Goal: Task Accomplishment & Management: Use online tool/utility

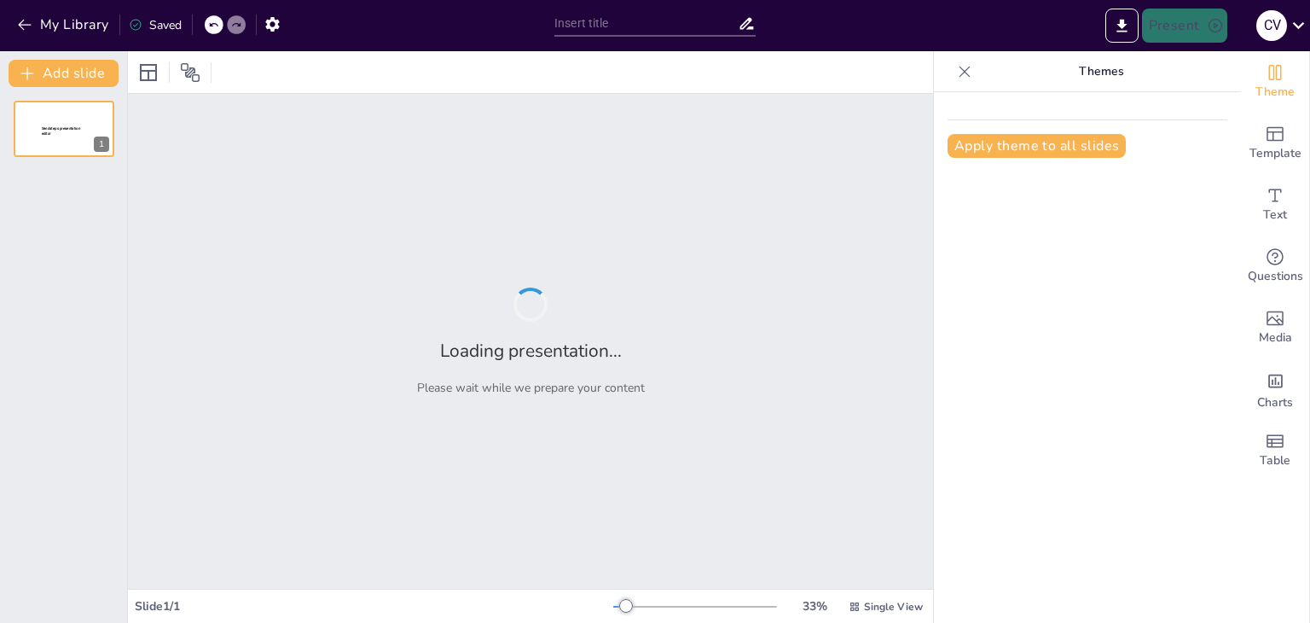
type input "Diseño de Investigación: Conceptos Clave y su Aplicación en la Muestreo"
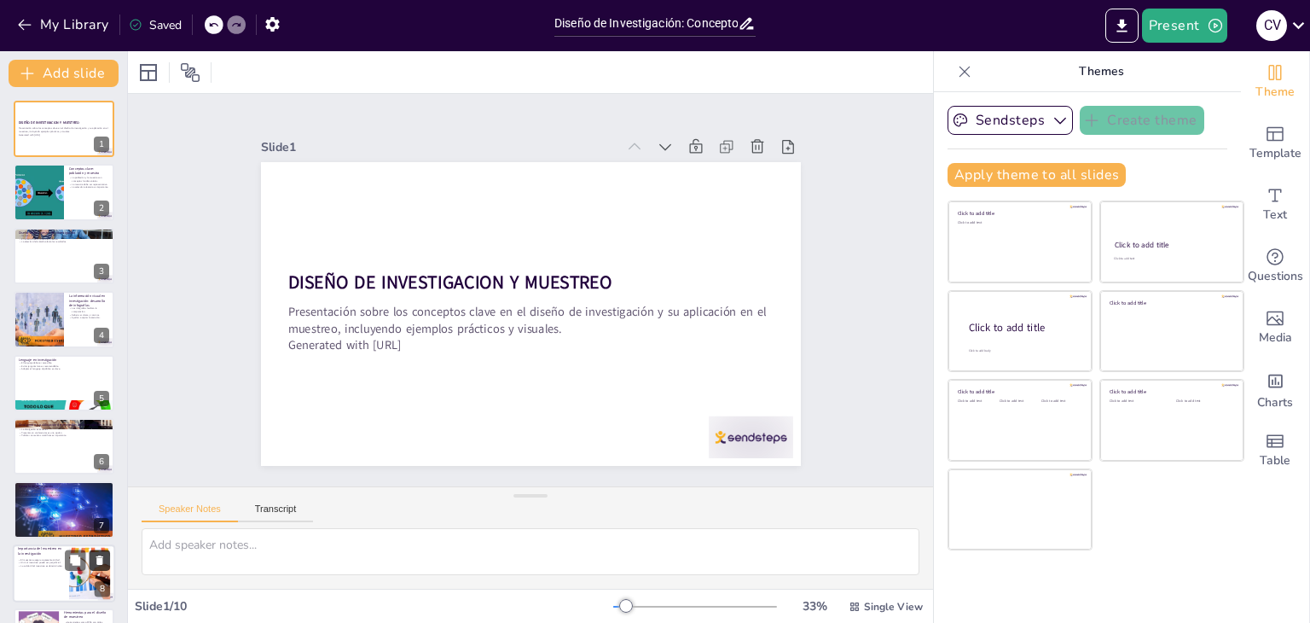
click at [99, 556] on icon at bounding box center [100, 559] width 12 height 12
click at [956, 67] on icon at bounding box center [964, 71] width 17 height 17
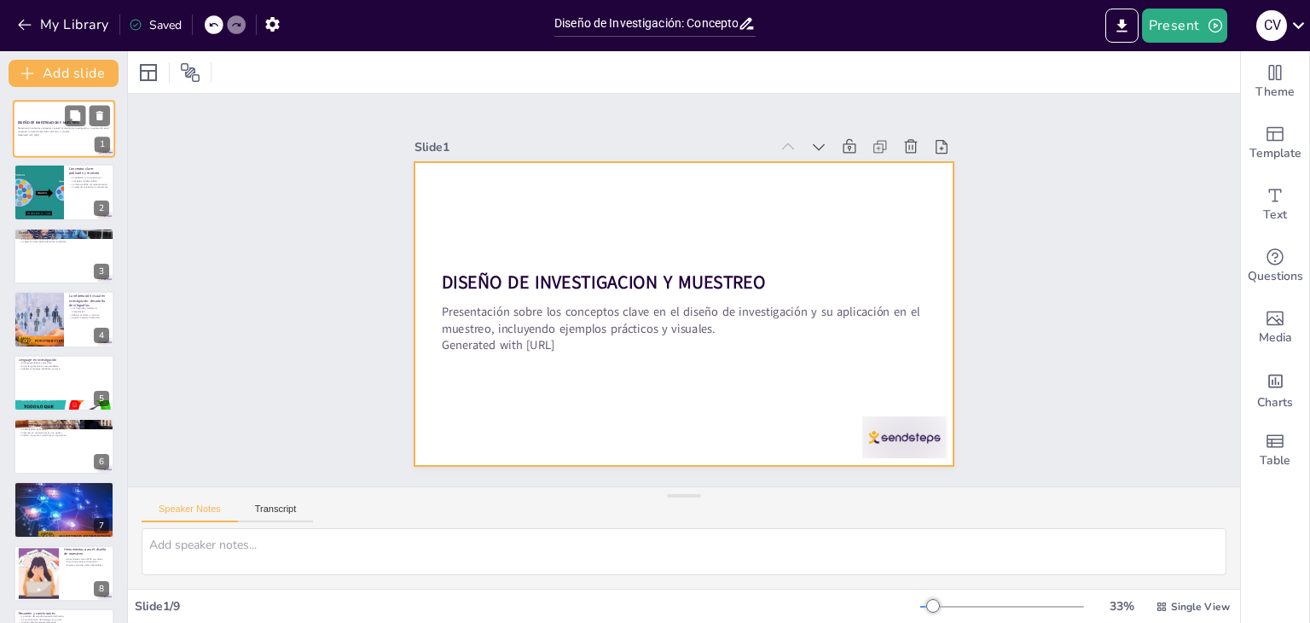
click at [41, 144] on div at bounding box center [64, 129] width 102 height 58
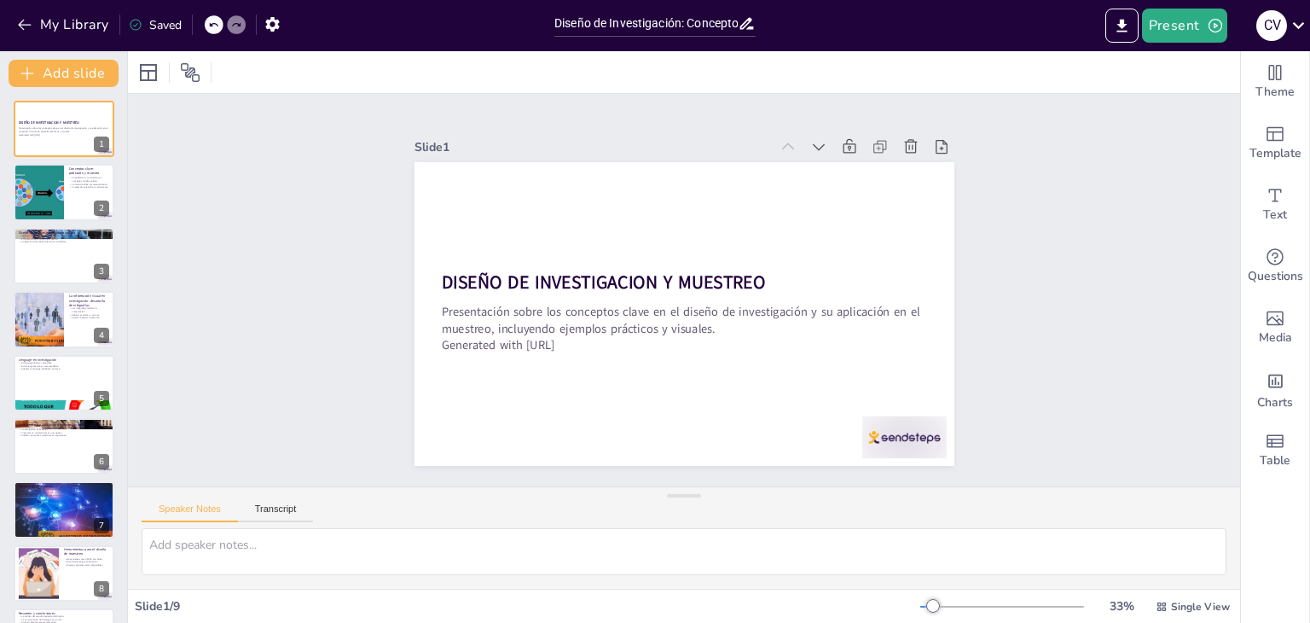
click at [209, 18] on div at bounding box center [214, 24] width 19 height 19
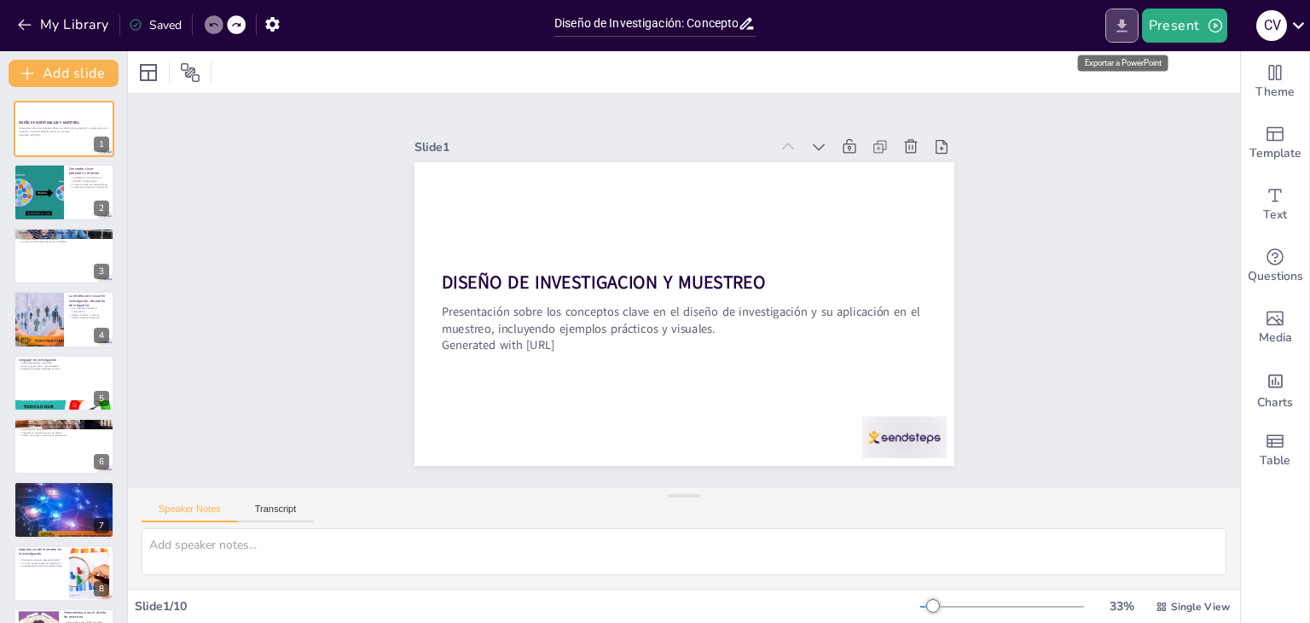
click at [1115, 29] on icon "Export to PowerPoint" at bounding box center [1122, 26] width 18 height 18
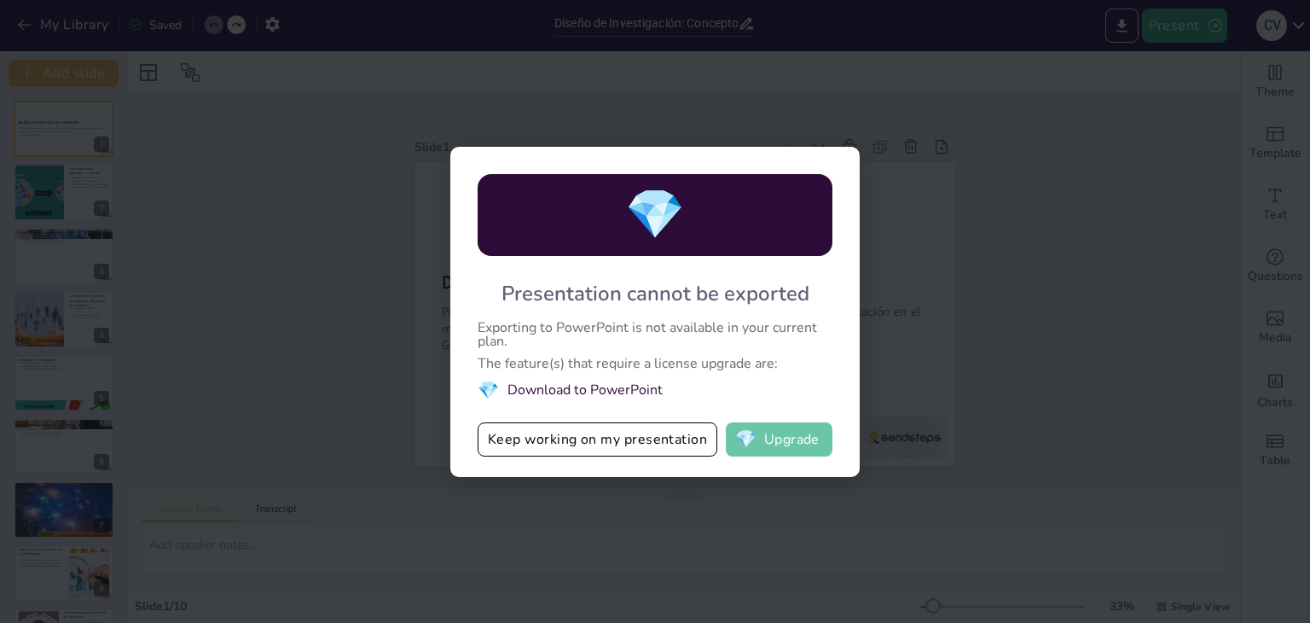
drag, startPoint x: 913, startPoint y: 444, endPoint x: 762, endPoint y: 427, distance: 151.9
click at [762, 427] on div "💎 Presentation cannot be exported Exporting to PowerPoint is not available in y…" at bounding box center [655, 311] width 1310 height 623
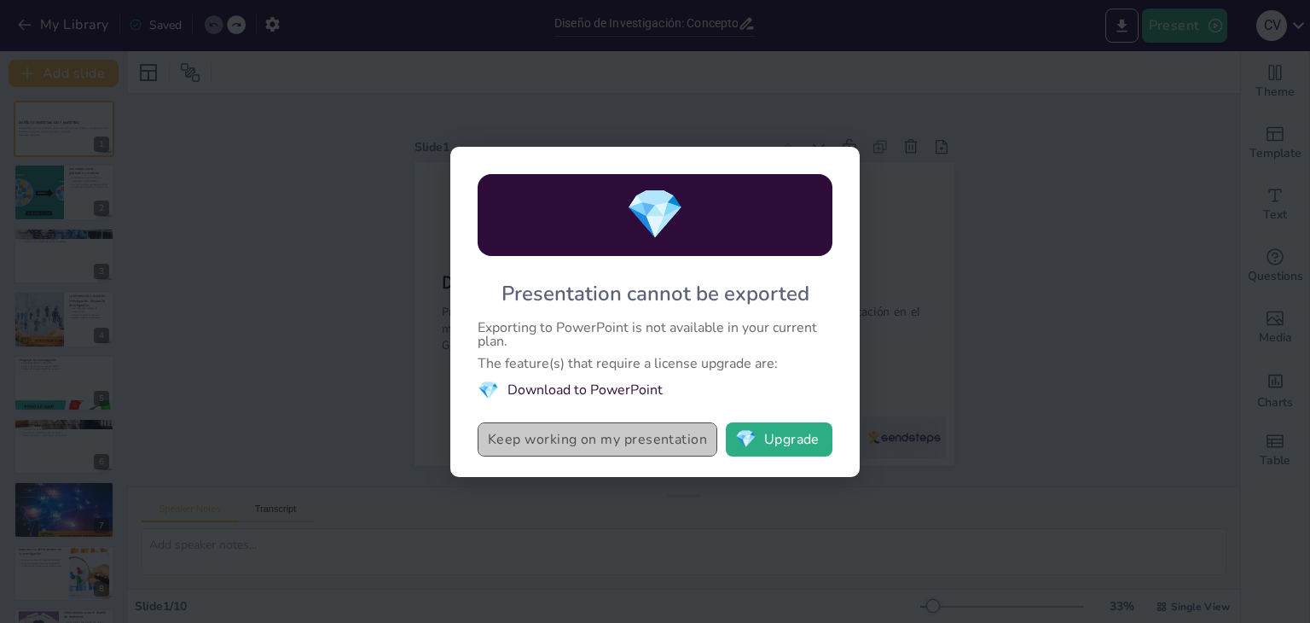
click at [663, 443] on button "Keep working on my presentation" at bounding box center [598, 439] width 240 height 34
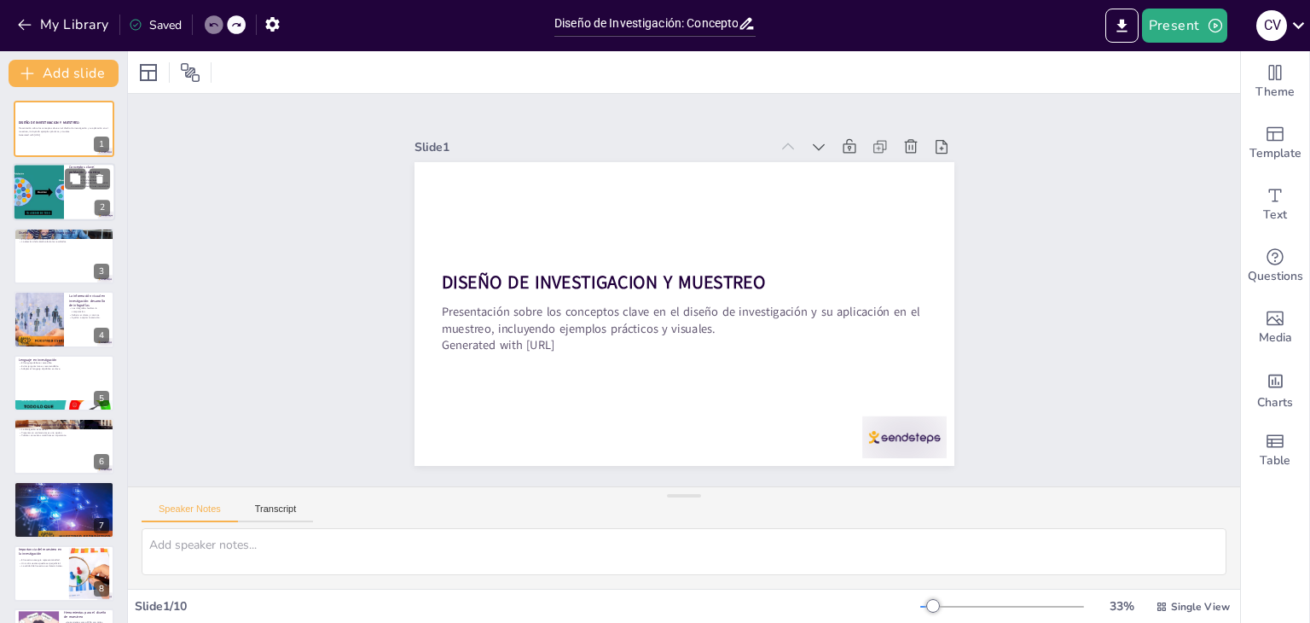
click at [14, 184] on div at bounding box center [38, 193] width 87 height 58
type textarea "Es crucial que los estudiantes comprendan la diferencia entre población y muest…"
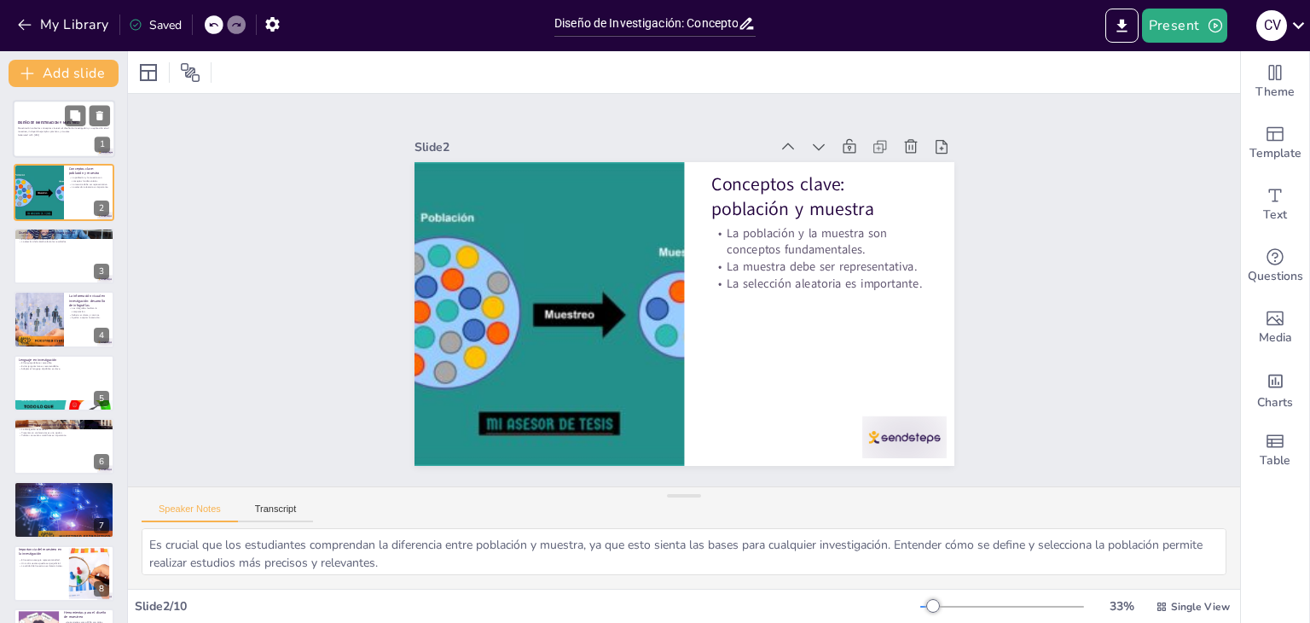
click at [68, 138] on div at bounding box center [64, 129] width 102 height 58
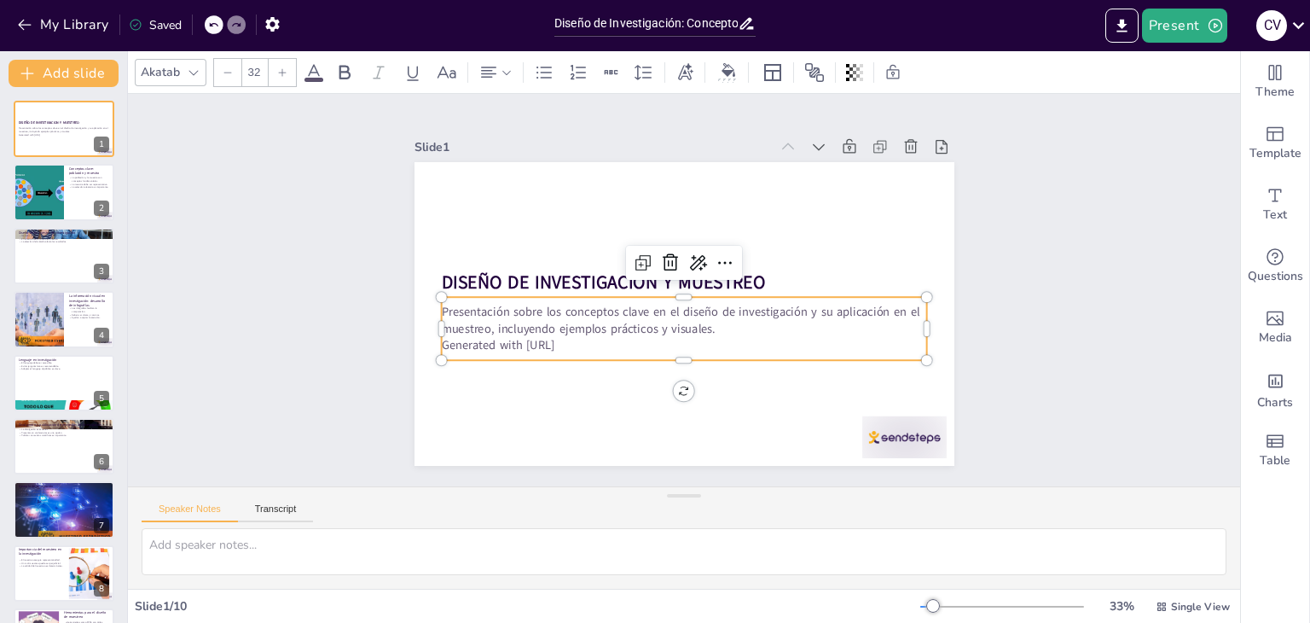
click at [542, 352] on div "DISEÑO DE INVESTIGACION Y MUESTREO Presentación sobre los conceptos clave en el…" at bounding box center [684, 314] width 540 height 304
click at [575, 337] on p "Generated with [URL]" at bounding box center [684, 345] width 486 height 17
click at [716, 256] on icon at bounding box center [727, 267] width 22 height 22
click at [957, 301] on div "Slide 1 DISEÑO DE INVESTIGACION Y MUESTREO Presentación sobre los conceptos cla…" at bounding box center [684, 289] width 669 height 415
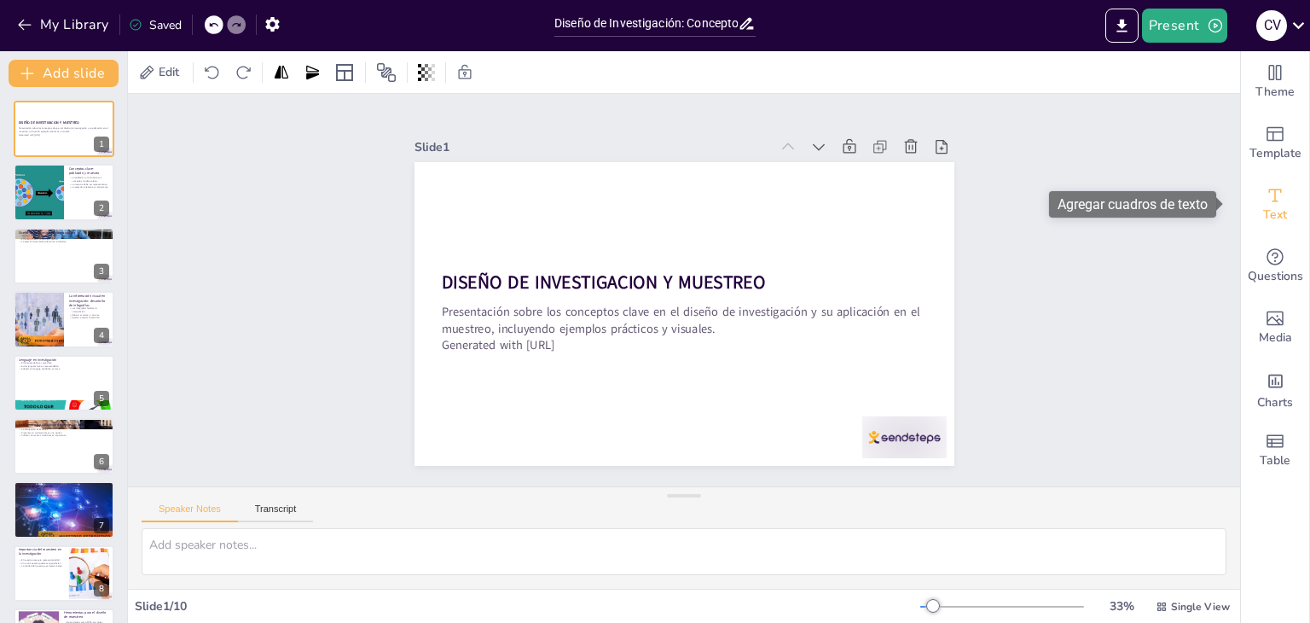
click at [1265, 196] on icon "Add text boxes" at bounding box center [1275, 195] width 20 height 20
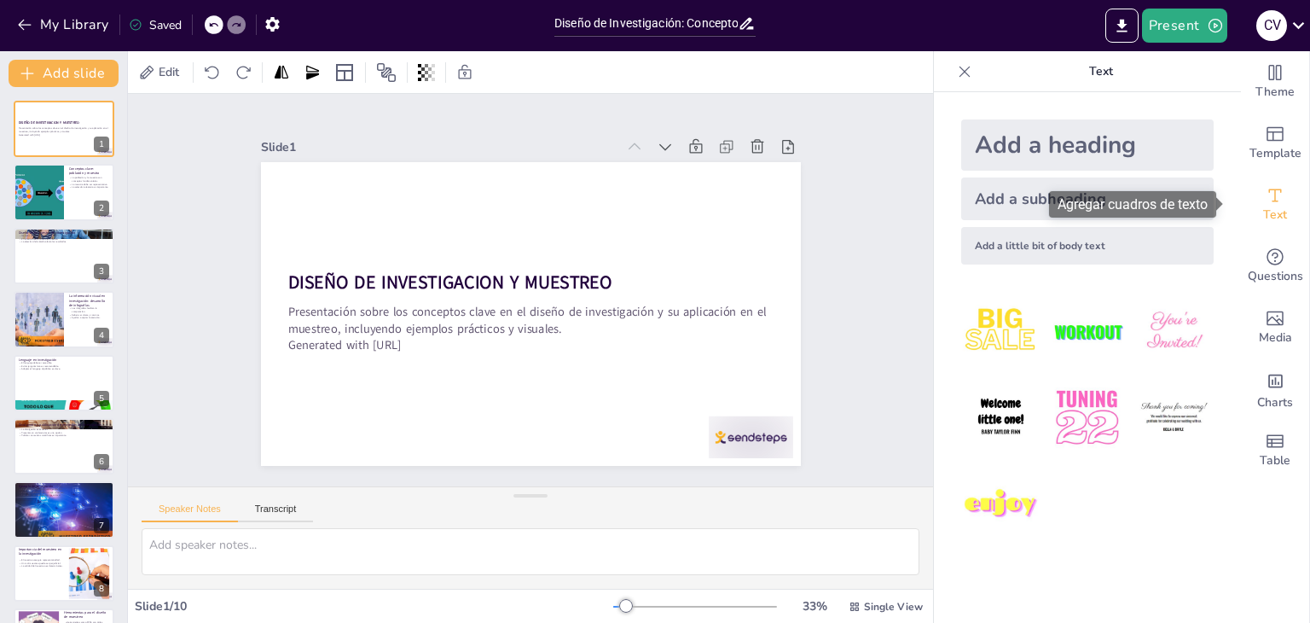
click at [1269, 196] on icon "Add text boxes" at bounding box center [1275, 195] width 20 height 20
click at [959, 63] on icon at bounding box center [964, 71] width 17 height 17
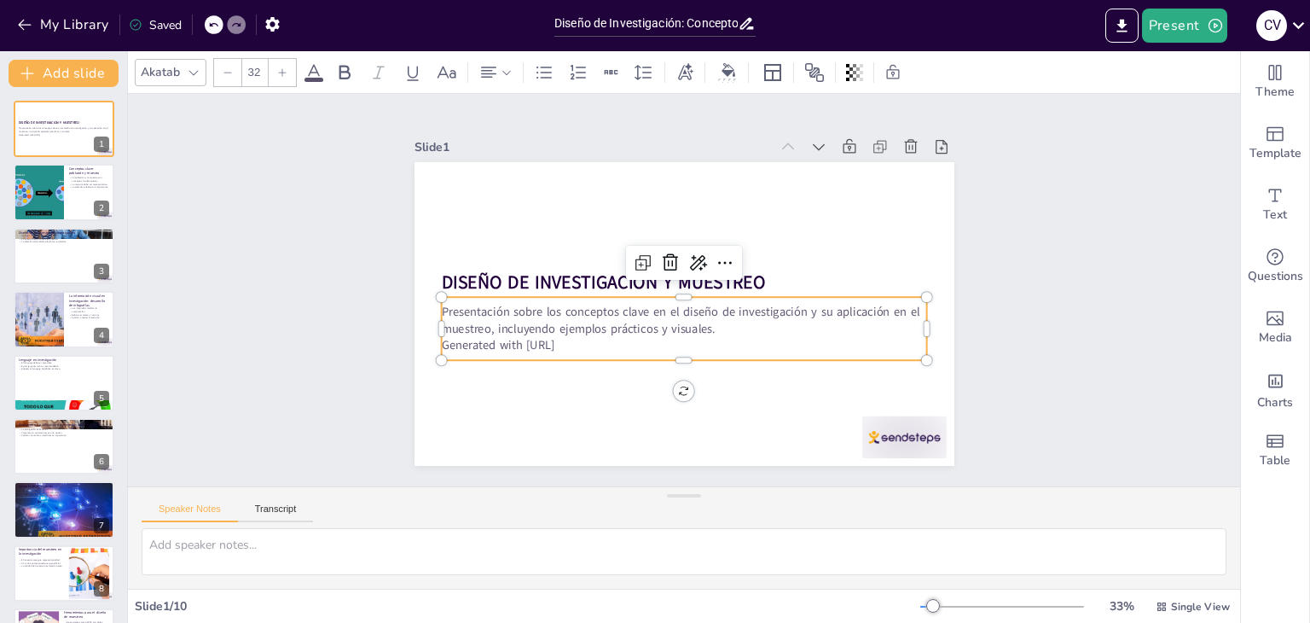
click at [577, 345] on p "Generated with [URL]" at bounding box center [678, 344] width 485 height 67
drag, startPoint x: 586, startPoint y: 343, endPoint x: 453, endPoint y: 356, distance: 133.7
click at [453, 356] on div "DISEÑO DE INVESTIGACION Y MUESTREO Presentación sobre los conceptos clave en el…" at bounding box center [681, 314] width 569 height 358
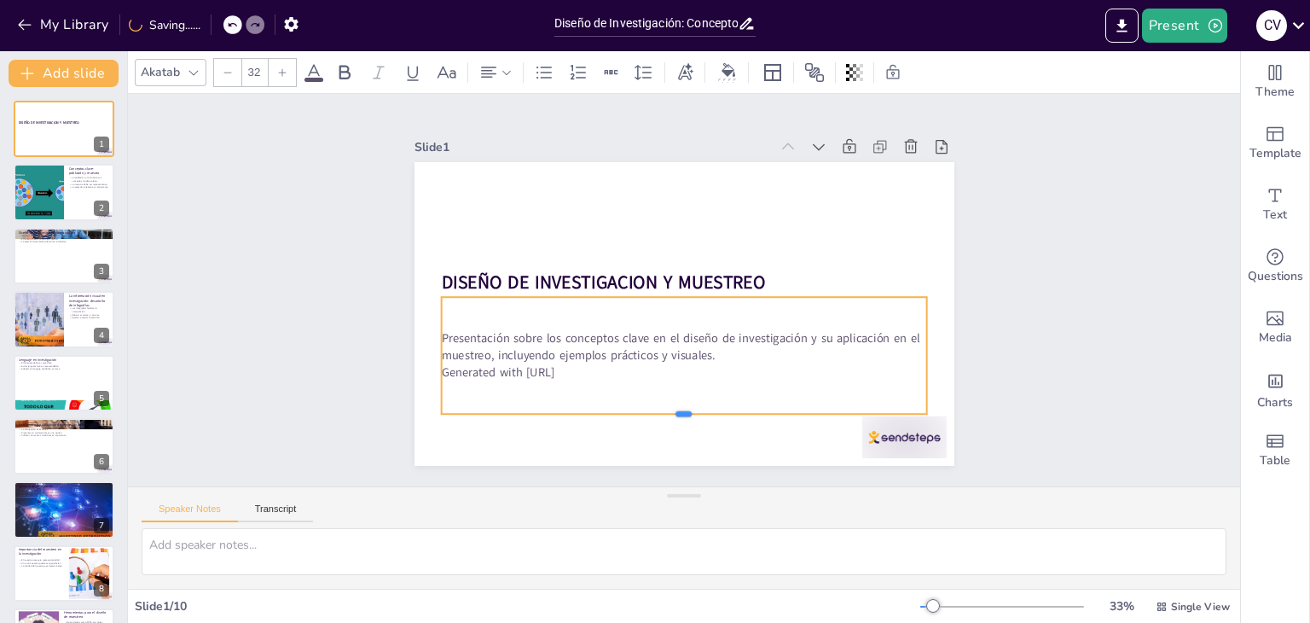
drag, startPoint x: 453, startPoint y: 356, endPoint x: 447, endPoint y: 410, distance: 54.1
click at [447, 411] on div at bounding box center [670, 419] width 484 height 65
click at [582, 370] on p "Generated with [URL]" at bounding box center [684, 372] width 486 height 17
drag, startPoint x: 583, startPoint y: 371, endPoint x: 454, endPoint y: 376, distance: 129.7
click at [454, 376] on div "Presentación sobre los conceptos clave en el diseño de investigación y su aplic…" at bounding box center [677, 355] width 495 height 167
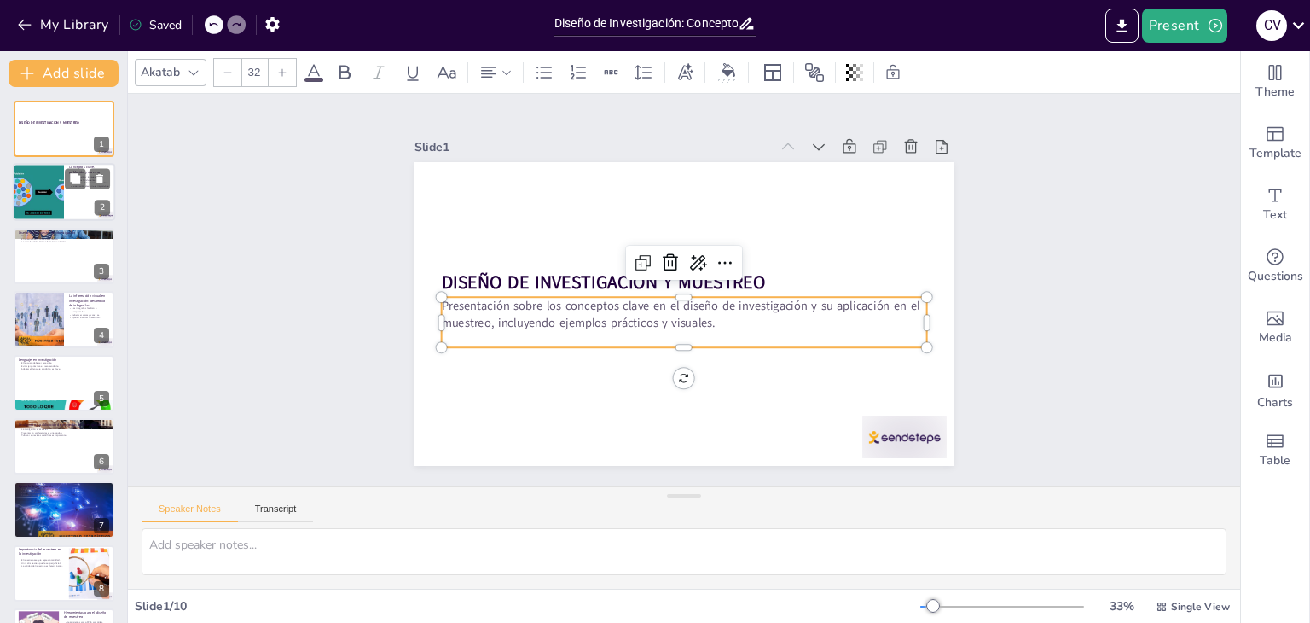
click at [28, 177] on div at bounding box center [38, 193] width 87 height 58
type textarea "Es crucial que los estudiantes comprendan la diferencia entre población y muest…"
